Goal: Task Accomplishment & Management: Complete application form

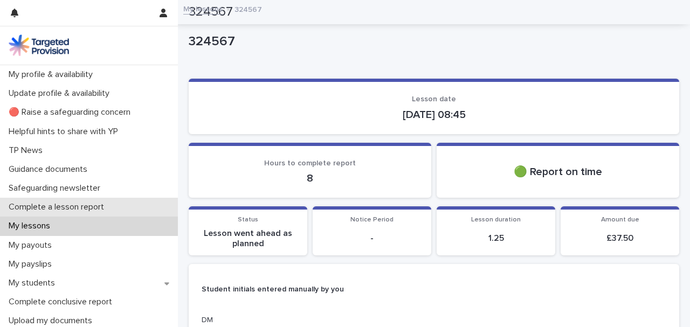
scroll to position [534, 0]
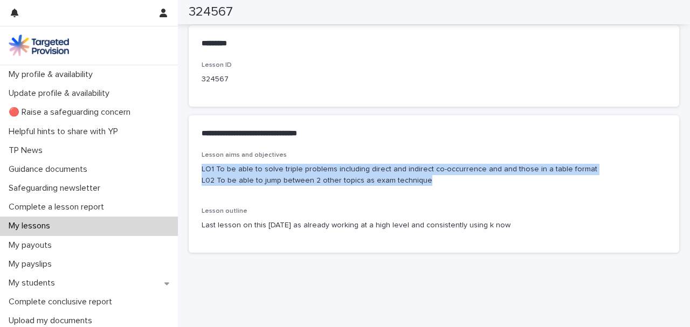
click at [92, 229] on div "My lessons" at bounding box center [89, 226] width 178 height 19
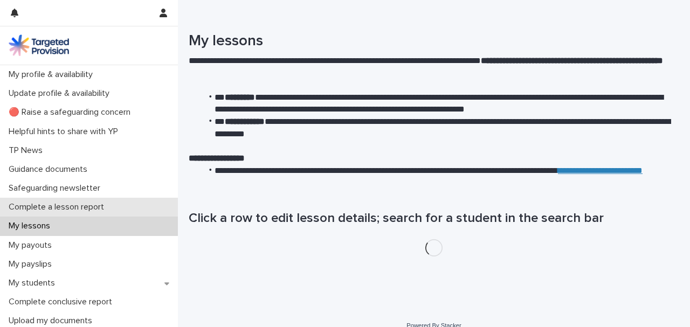
click at [98, 212] on p "Complete a lesson report" at bounding box center [58, 207] width 108 height 10
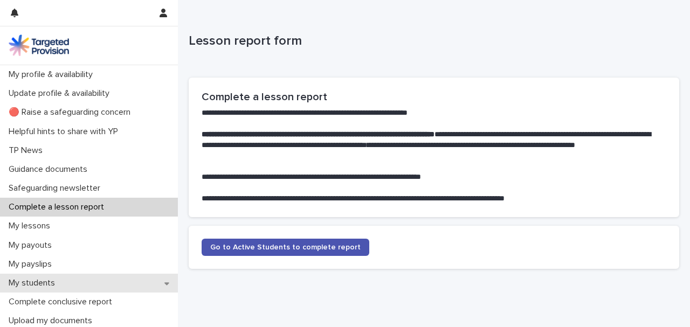
click at [77, 282] on div "My students" at bounding box center [89, 283] width 178 height 19
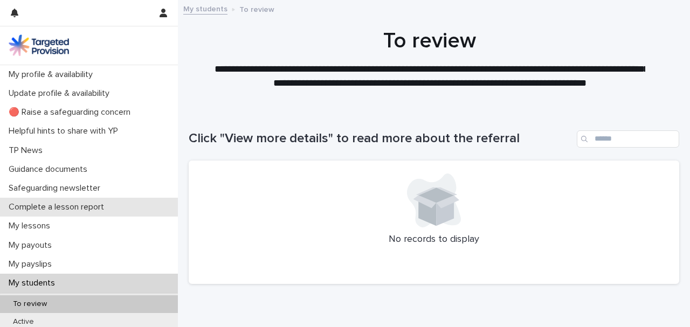
click at [88, 215] on div "Complete a lesson report" at bounding box center [89, 207] width 178 height 19
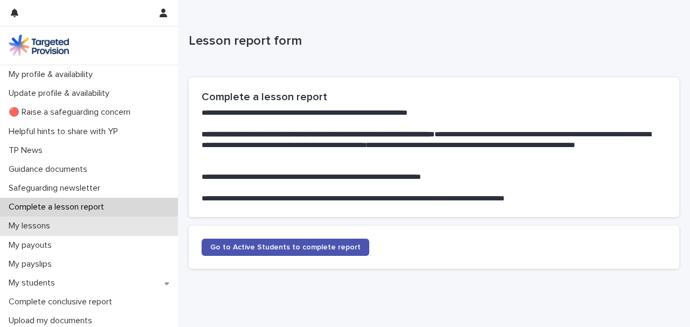
click at [81, 227] on div "My lessons" at bounding box center [89, 226] width 178 height 19
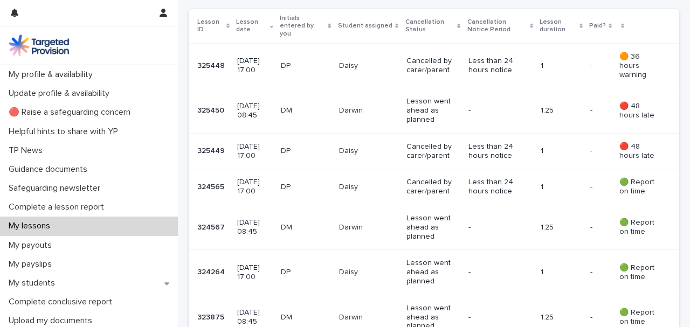
scroll to position [248, 0]
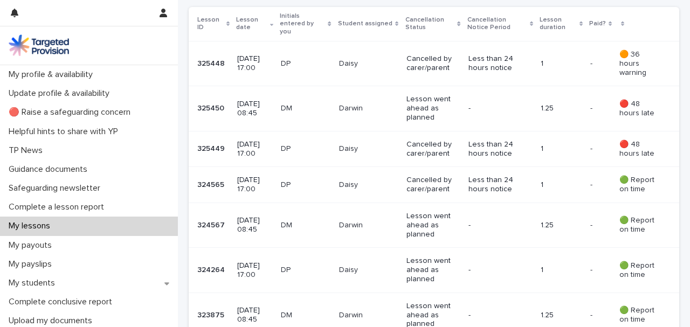
click at [272, 100] on p "[DATE] 08:45" at bounding box center [254, 109] width 35 height 18
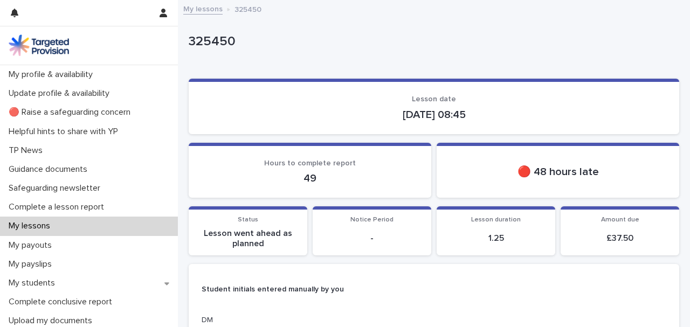
click at [108, 228] on div "My lessons" at bounding box center [89, 226] width 178 height 19
